Goal: Task Accomplishment & Management: Use online tool/utility

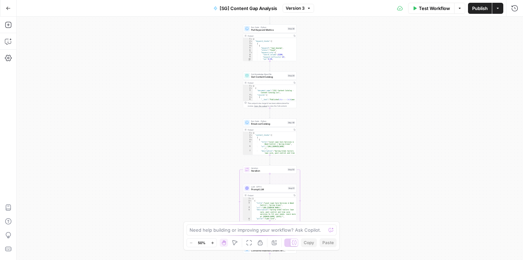
click at [301, 11] on span "Version 3" at bounding box center [295, 8] width 19 height 6
click at [200, 81] on div "Workflow Set Inputs Inputs Get Knowledge Base File Get Keyword Targets Step 13 …" at bounding box center [270, 139] width 506 height 244
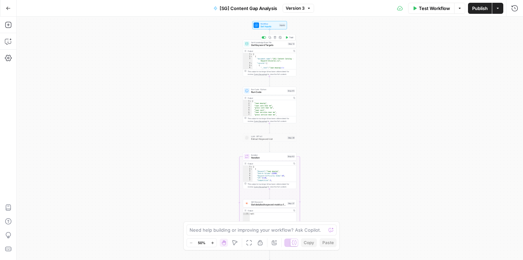
click at [277, 45] on span "Get Keyword Targets" at bounding box center [268, 45] width 35 height 3
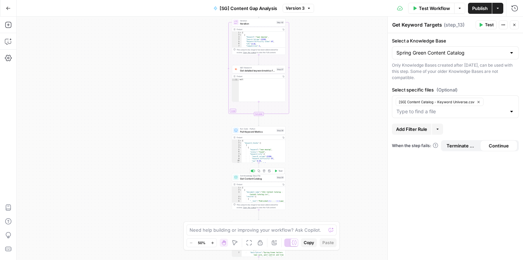
click at [260, 179] on span "Get Content Catalog" at bounding box center [257, 178] width 35 height 3
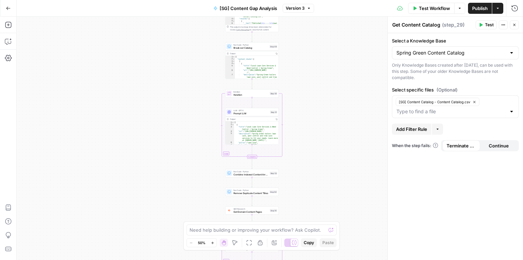
click at [235, 113] on span "Prompt LLM" at bounding box center [250, 113] width 35 height 3
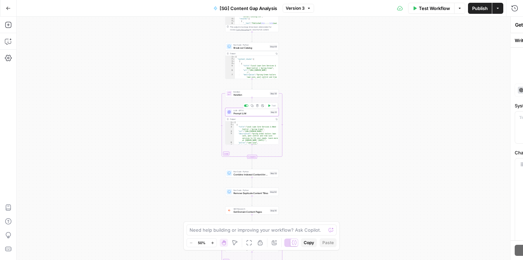
type textarea "Prompt LLM"
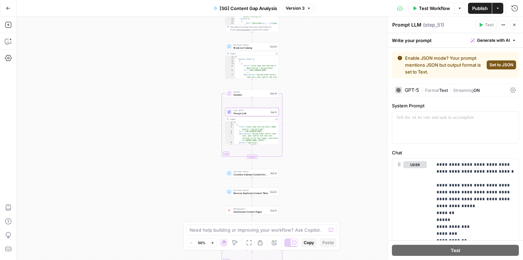
click at [411, 93] on div "GPT-5" at bounding box center [407, 90] width 24 height 7
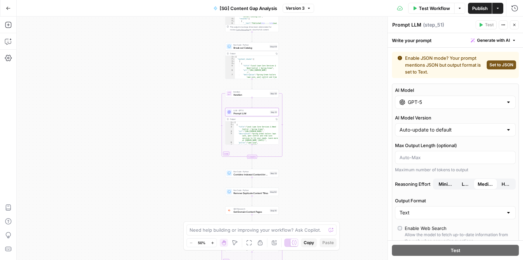
click at [412, 99] on input "GPT-5" at bounding box center [455, 102] width 95 height 7
click at [332, 85] on div "Workflow Set Inputs Inputs Get Knowledge Base File Get Keyword Targets Step 13 …" at bounding box center [270, 139] width 506 height 244
click at [2, 6] on button "Go Back" at bounding box center [8, 8] width 12 height 12
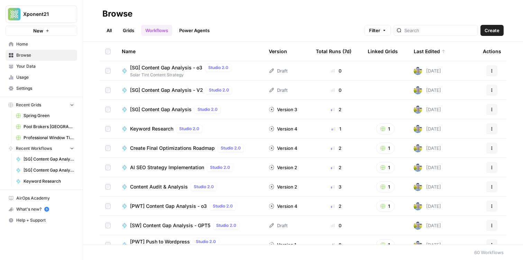
click at [124, 31] on link "Grids" at bounding box center [129, 30] width 20 height 11
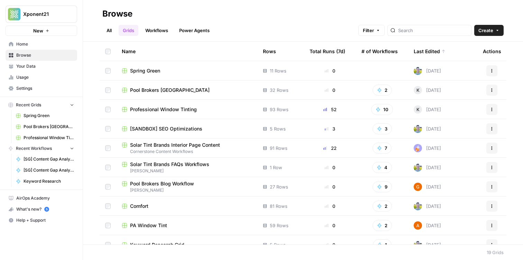
click at [153, 70] on span "Spring Green" at bounding box center [145, 70] width 30 height 7
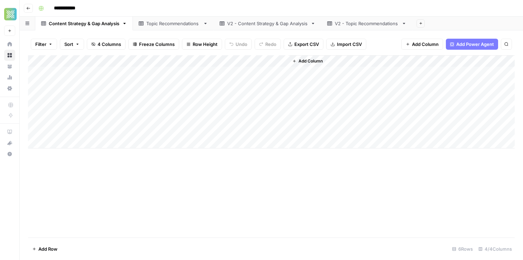
click at [177, 25] on div "Topic Recommendations" at bounding box center [173, 23] width 54 height 7
click at [91, 23] on div "Content Strategy & Gap Analysis" at bounding box center [84, 23] width 71 height 7
click at [314, 62] on span "Add Column" at bounding box center [310, 61] width 24 height 6
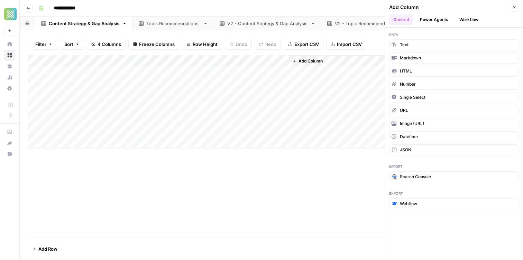
click at [462, 18] on button "Workflow" at bounding box center [468, 20] width 27 height 10
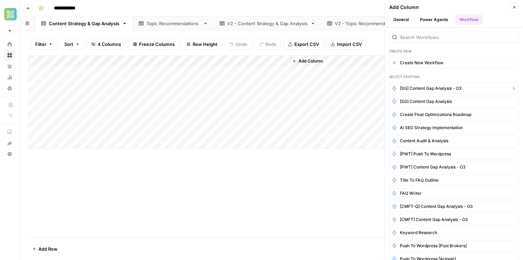
click at [424, 85] on span "[SG] Content Gap Analysis - o3" at bounding box center [431, 88] width 62 height 6
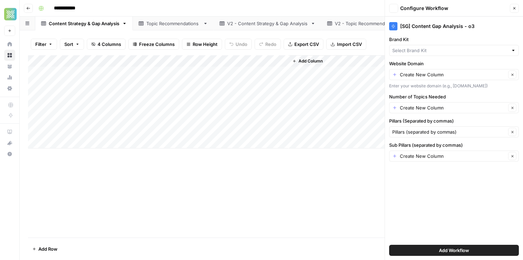
type input "Spring Green"
click at [443, 72] on input "Website Domain" at bounding box center [453, 74] width 106 height 7
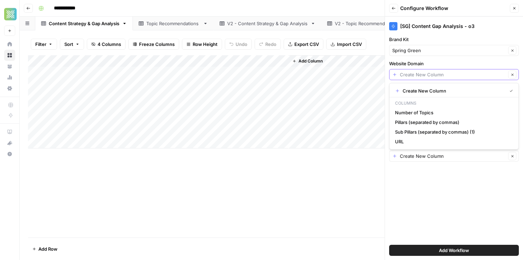
paste input "https://spring-green.com/"
type input "https://spring-green.com/"
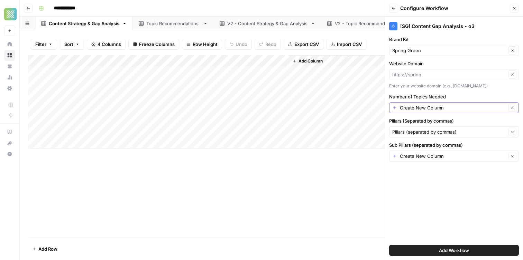
type input "https://spring"
click at [419, 108] on input "Number of Topics Needed" at bounding box center [453, 107] width 106 height 7
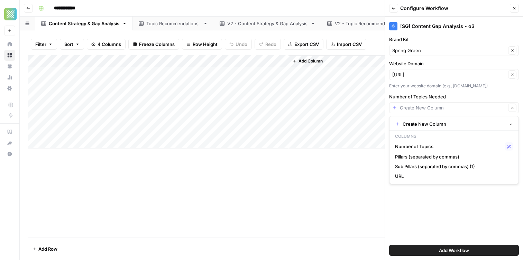
type input "Create New Column"
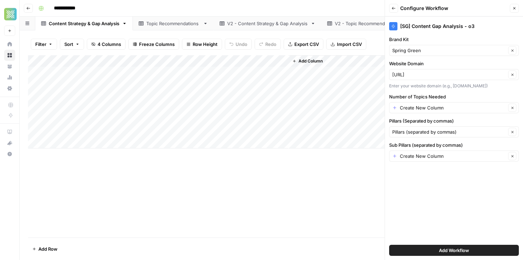
click at [369, 179] on div "Add Column" at bounding box center [271, 146] width 487 height 183
click at [421, 110] on input "Number of Topics Needed" at bounding box center [453, 107] width 106 height 7
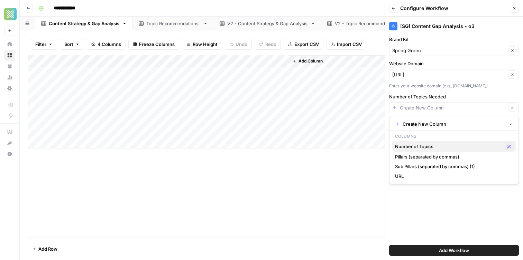
click at [428, 149] on span "Number of Topics" at bounding box center [448, 146] width 107 height 7
type input "Number of Topics"
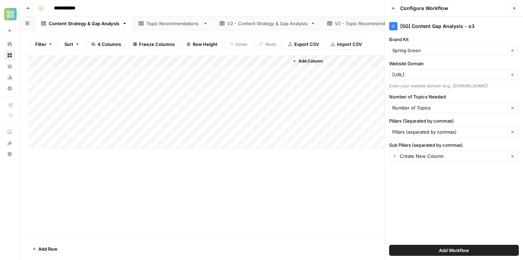
click at [439, 151] on div "Create New Column Clear" at bounding box center [454, 156] width 130 height 11
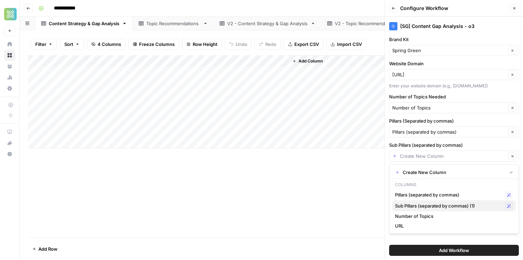
click at [439, 204] on span "Sub Pillars (separated by commas) (1)" at bounding box center [448, 206] width 107 height 7
type input "Sub Pillars (separated by commas) (1)"
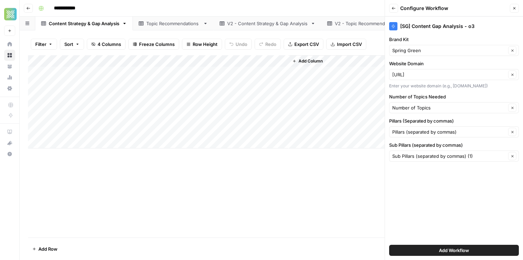
click at [429, 250] on button "Add Workflow" at bounding box center [454, 250] width 130 height 11
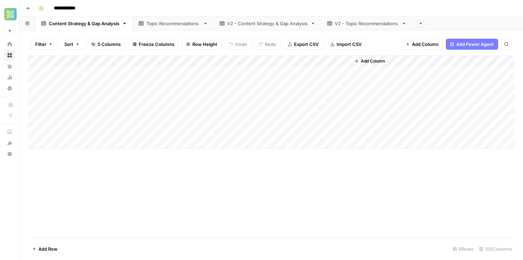
click at [335, 61] on div "Add Column" at bounding box center [271, 101] width 487 height 93
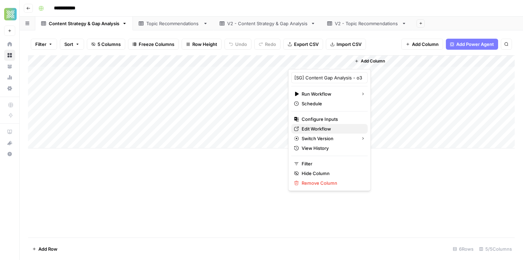
click at [331, 130] on span "Edit Workflow" at bounding box center [332, 129] width 61 height 7
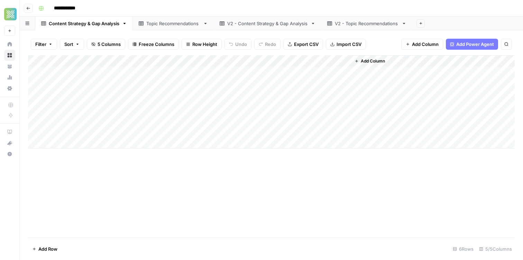
click at [336, 61] on div "Add Column" at bounding box center [271, 101] width 487 height 93
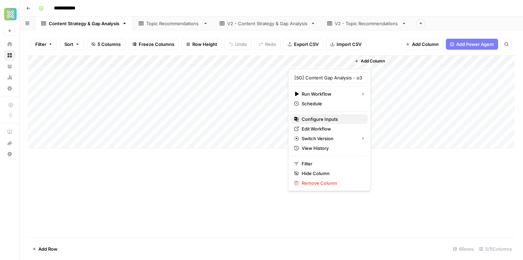
click at [336, 116] on span "Configure Inputs" at bounding box center [332, 119] width 61 height 7
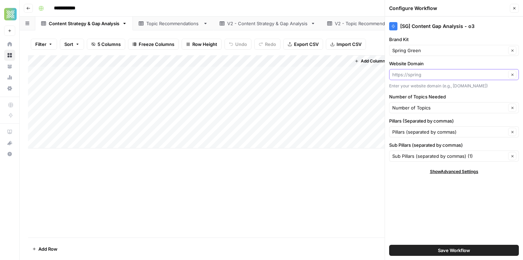
click at [443, 72] on input "Website Domain" at bounding box center [449, 74] width 114 height 7
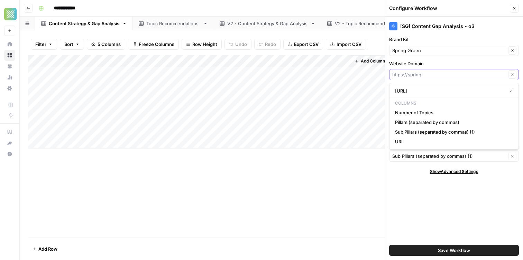
click at [444, 75] on input "Website Domain" at bounding box center [449, 74] width 114 height 7
click at [516, 76] on button "Clear" at bounding box center [512, 75] width 8 height 8
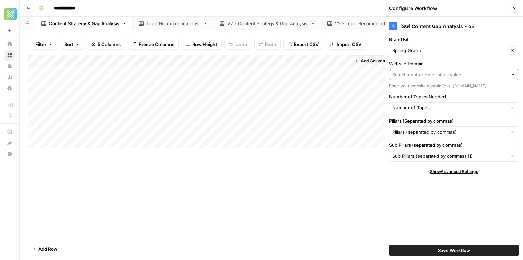
click at [470, 250] on span "Save Workflow" at bounding box center [454, 250] width 32 height 7
click at [477, 73] on input "Website Domain" at bounding box center [450, 74] width 116 height 7
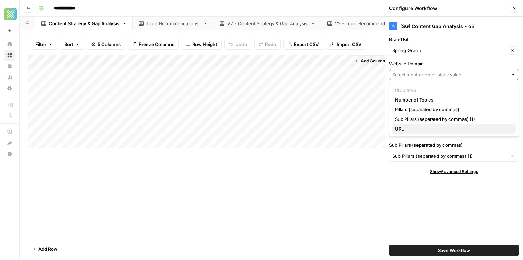
click at [422, 128] on span "URL" at bounding box center [452, 129] width 115 height 7
type input "URL"
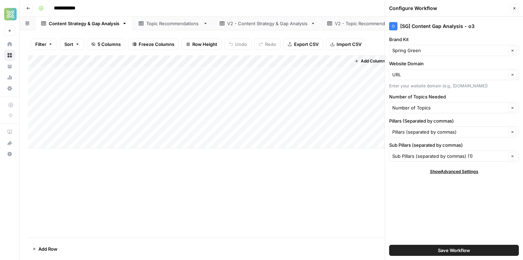
click at [451, 252] on span "Save Workflow" at bounding box center [454, 250] width 32 height 7
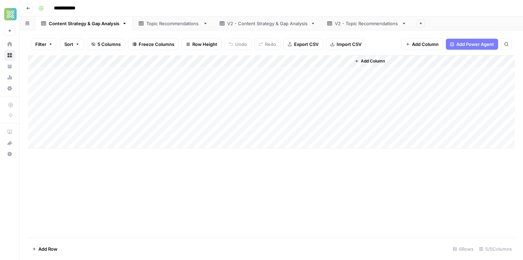
click at [318, 72] on div "Add Column" at bounding box center [271, 101] width 487 height 93
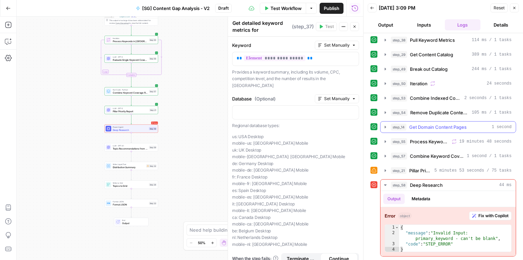
scroll to position [46, 0]
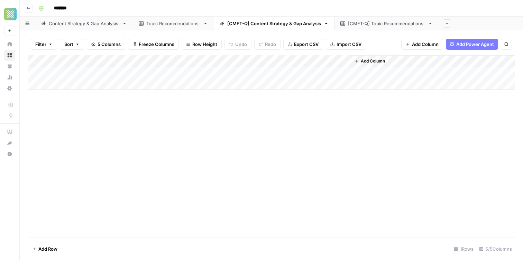
click at [29, 6] on icon "button" at bounding box center [28, 8] width 4 height 4
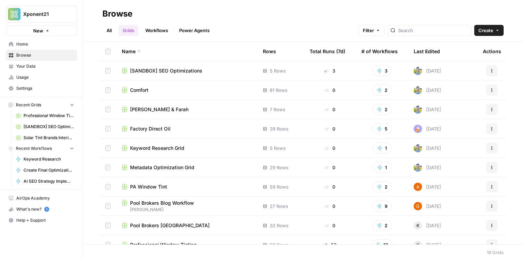
click at [161, 29] on link "Workflows" at bounding box center [156, 30] width 31 height 11
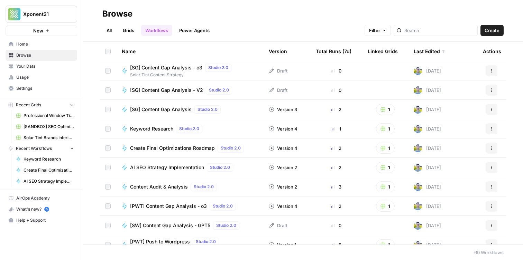
click at [105, 30] on link "All" at bounding box center [108, 30] width 13 height 11
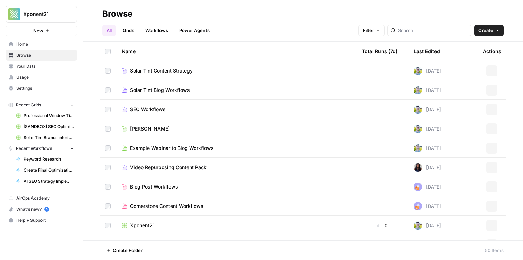
click at [128, 32] on link "Grids" at bounding box center [129, 30] width 20 height 11
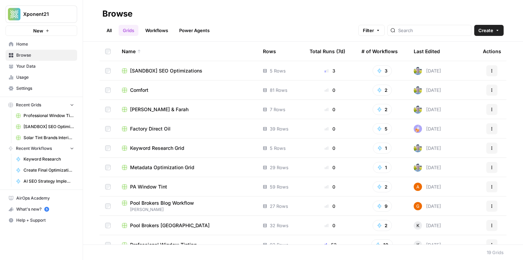
click at [425, 49] on div "Last Edited" at bounding box center [427, 51] width 26 height 19
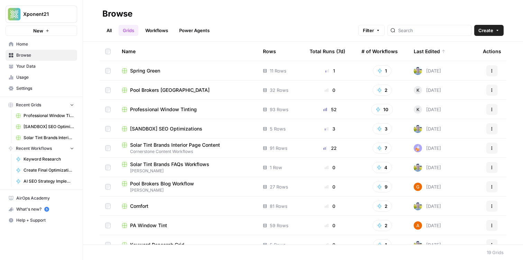
click at [151, 75] on td "Spring Green" at bounding box center [186, 70] width 141 height 19
click at [150, 70] on span "Spring Green" at bounding box center [145, 70] width 30 height 7
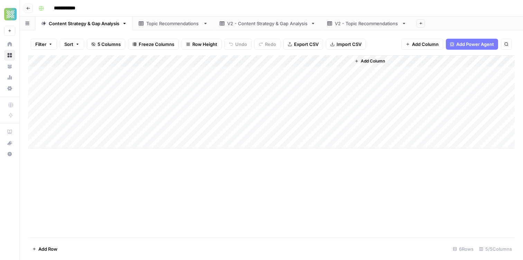
click at [336, 60] on div "Add Column" at bounding box center [271, 101] width 487 height 93
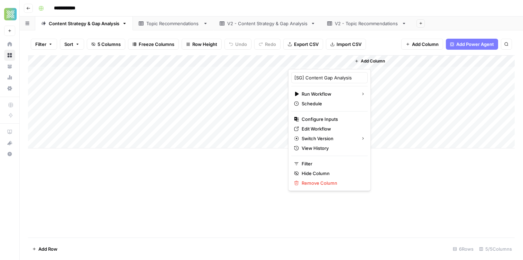
click at [362, 65] on button "Add Column" at bounding box center [370, 61] width 36 height 9
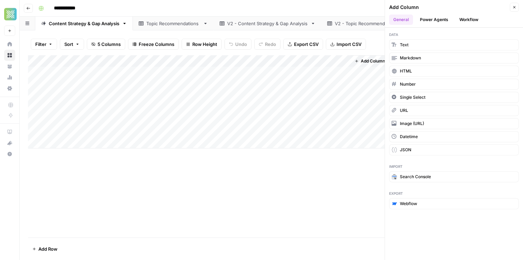
click at [333, 57] on div "Add Column" at bounding box center [271, 101] width 487 height 93
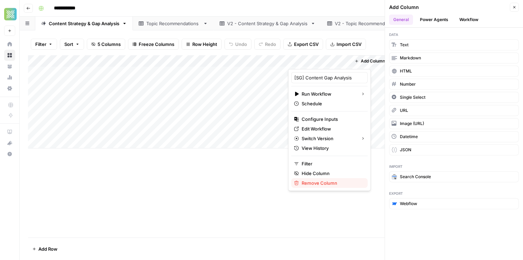
click at [317, 182] on span "Remove Column" at bounding box center [332, 183] width 61 height 7
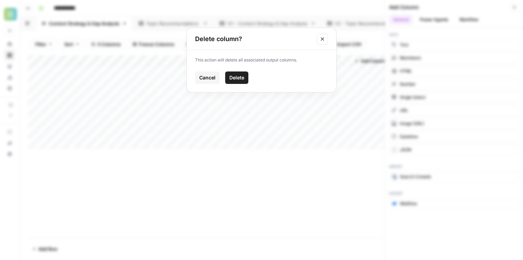
click at [240, 79] on span "Delete" at bounding box center [236, 77] width 15 height 7
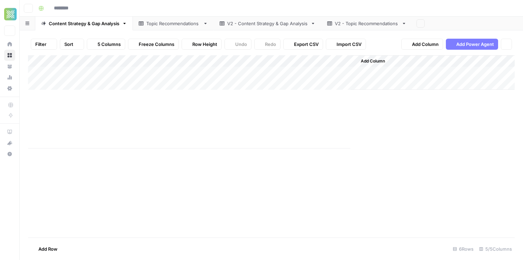
type input "**********"
